Goal: Task Accomplishment & Management: Manage account settings

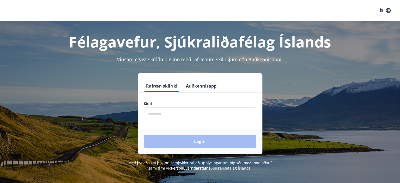
click at [172, 113] on input "phone" at bounding box center [200, 113] width 112 height 13
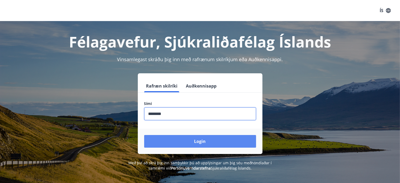
type input "********"
click at [199, 141] on button "Login" at bounding box center [200, 141] width 112 height 13
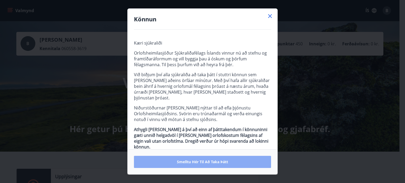
click at [202, 162] on span "Smelltu hér til að taka þátt" at bounding box center [202, 161] width 51 height 5
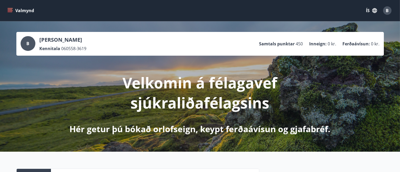
click at [198, 69] on div "Velkomin á félagavef sjúkraliðafélagsins Hér getur þú bókað orlofseign, keypt f…" at bounding box center [199, 95] width 295 height 79
click at [152, 44] on div "B [PERSON_NAME] Kennitala 060558-3619 Samtals punktar 450 Inneign : 0 kr. Ferða…" at bounding box center [200, 43] width 359 height 15
click at [27, 44] on span "B" at bounding box center [27, 44] width 3 height 6
click at [10, 9] on icon "menu" at bounding box center [10, 9] width 5 height 1
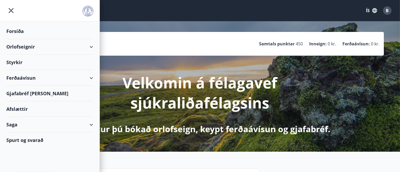
click at [120, 12] on div "Valmynd ÍS B" at bounding box center [199, 10] width 387 height 13
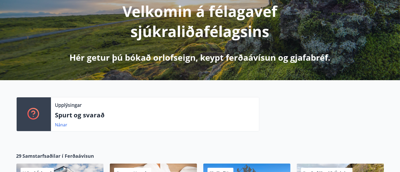
scroll to position [80, 0]
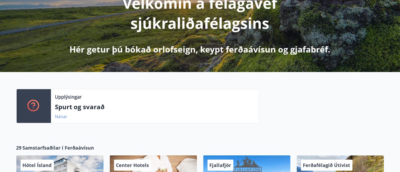
click at [59, 117] on link "Nánar" at bounding box center [61, 117] width 12 height 6
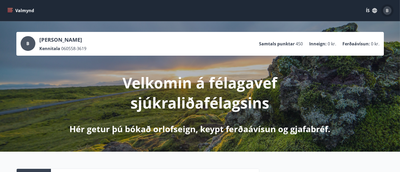
click at [387, 10] on span "B" at bounding box center [387, 11] width 3 height 6
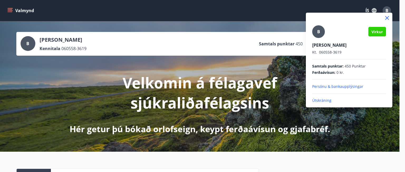
click at [317, 99] on p "Útskráning" at bounding box center [349, 100] width 74 height 5
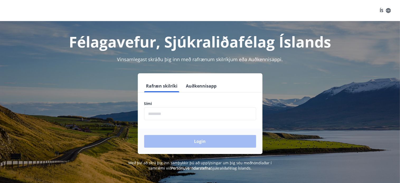
click at [166, 113] on input "phone" at bounding box center [200, 113] width 112 height 13
click at [174, 113] on input "phone" at bounding box center [200, 113] width 112 height 13
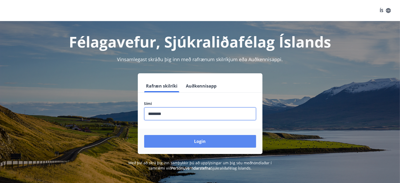
type input "********"
click at [199, 142] on button "Login" at bounding box center [200, 141] width 112 height 13
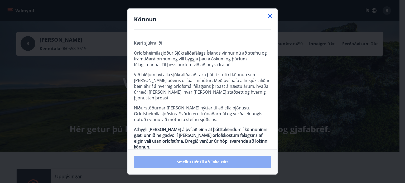
click at [202, 161] on span "Smelltu hér til að taka þátt" at bounding box center [202, 161] width 51 height 5
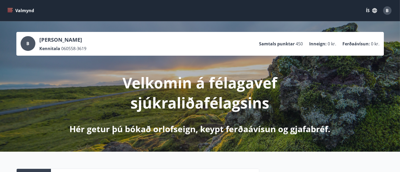
click at [28, 42] on span "B" at bounding box center [27, 44] width 3 height 6
click at [52, 42] on p "[PERSON_NAME]" at bounding box center [63, 39] width 47 height 7
click at [87, 51] on div "Kennitala 060558-3619" at bounding box center [63, 49] width 47 height 6
drag, startPoint x: 169, startPoint y: 50, endPoint x: 199, endPoint y: 50, distance: 30.1
click at [169, 50] on div "B [PERSON_NAME] Kennitala 060558-3619 Samtals punktar 450 Inneign : 0 kr. Ferða…" at bounding box center [200, 43] width 359 height 15
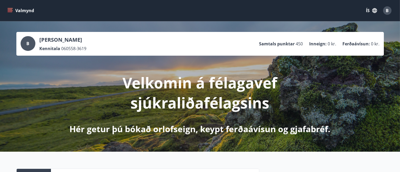
click at [215, 47] on div "B [PERSON_NAME] Kennitala 060558-3619 Samtals punktar 450 Inneign : 0 kr. Ferða…" at bounding box center [200, 43] width 359 height 15
click at [200, 91] on p "Velkomin á félagavef sjúkraliðafélagsins" at bounding box center [200, 93] width 279 height 40
click at [208, 121] on div "Velkomin á félagavef sjúkraliðafélagsins Hér getur þú bókað orlofseign, keypt f…" at bounding box center [199, 95] width 295 height 79
click at [387, 9] on span "B" at bounding box center [387, 11] width 3 height 6
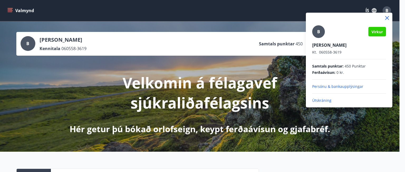
click at [318, 101] on p "Útskráning" at bounding box center [349, 100] width 74 height 5
